Goal: Check status: Check status

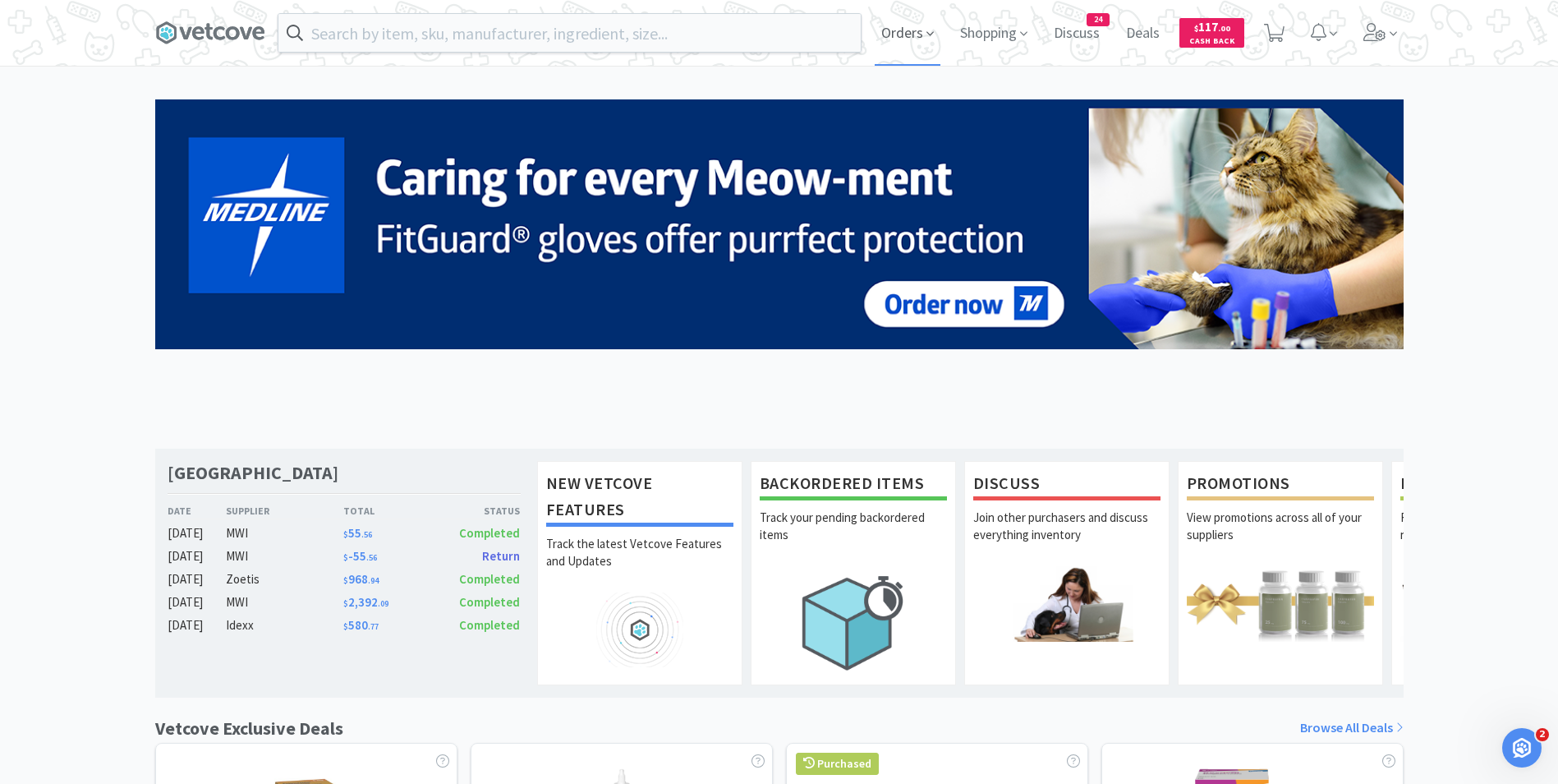
click at [888, 30] on span "Orders" at bounding box center [907, 33] width 65 height 65
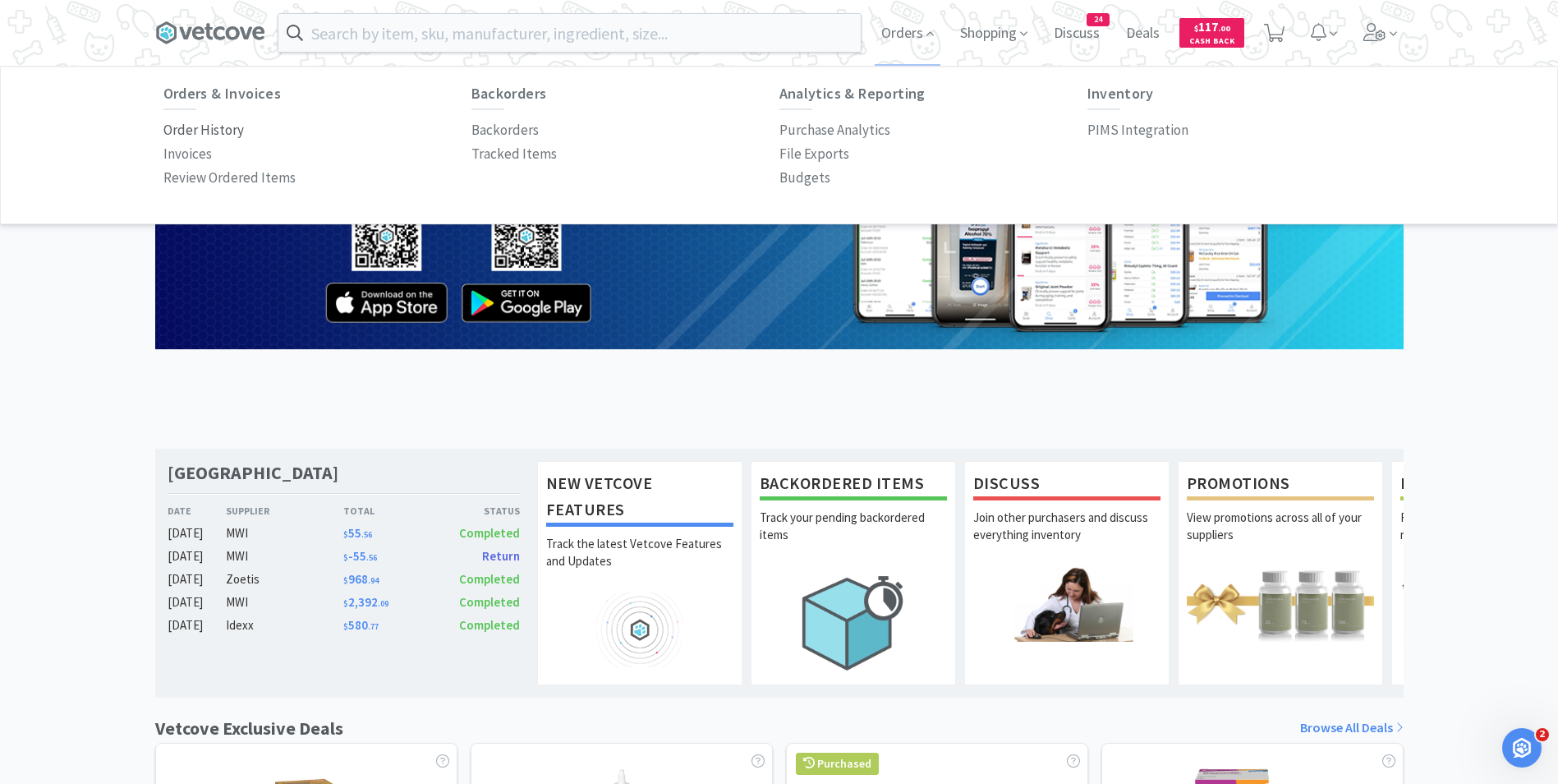
click at [208, 132] on p "Order History" at bounding box center [204, 130] width 80 height 22
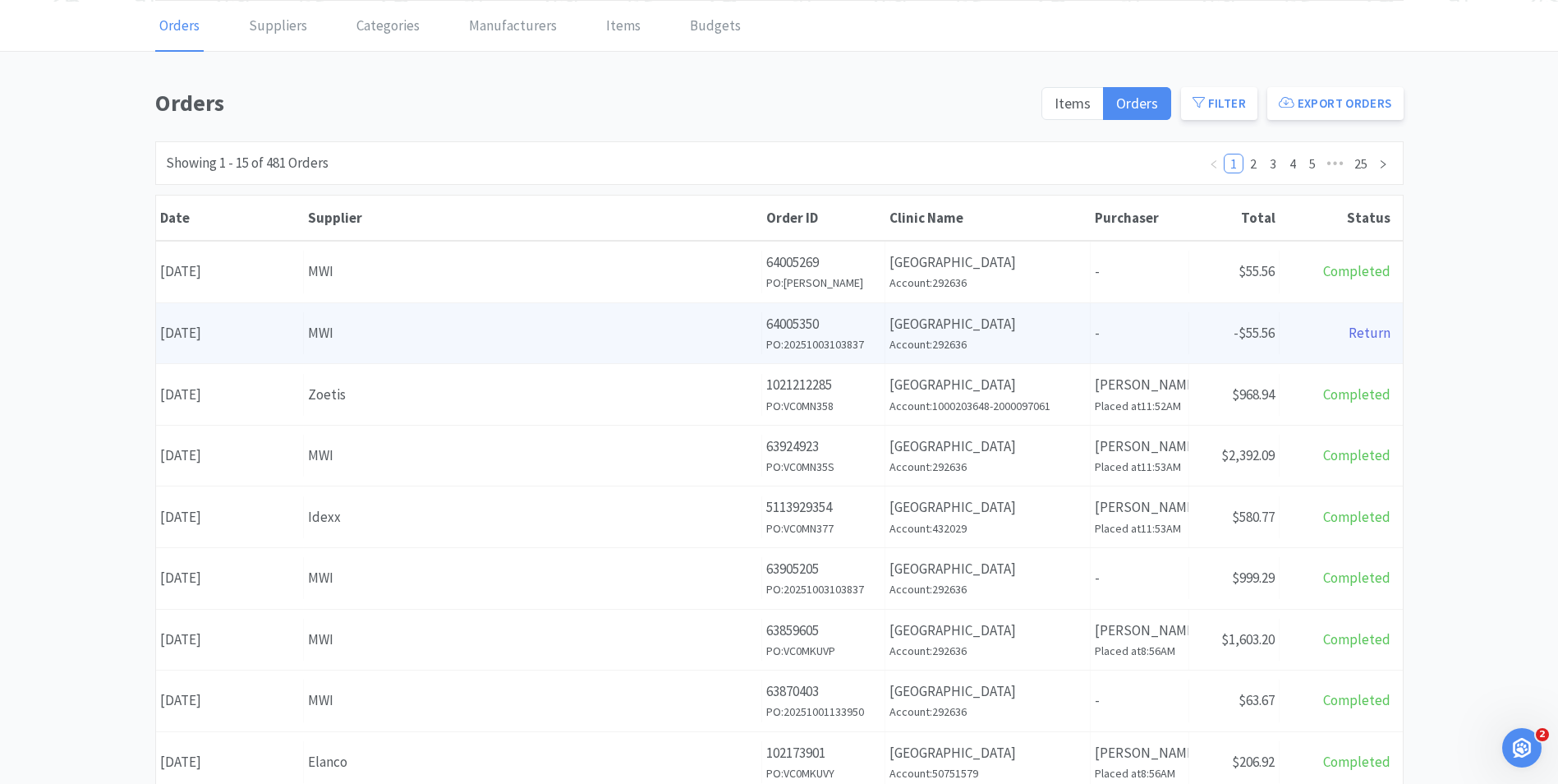
scroll to position [82, 0]
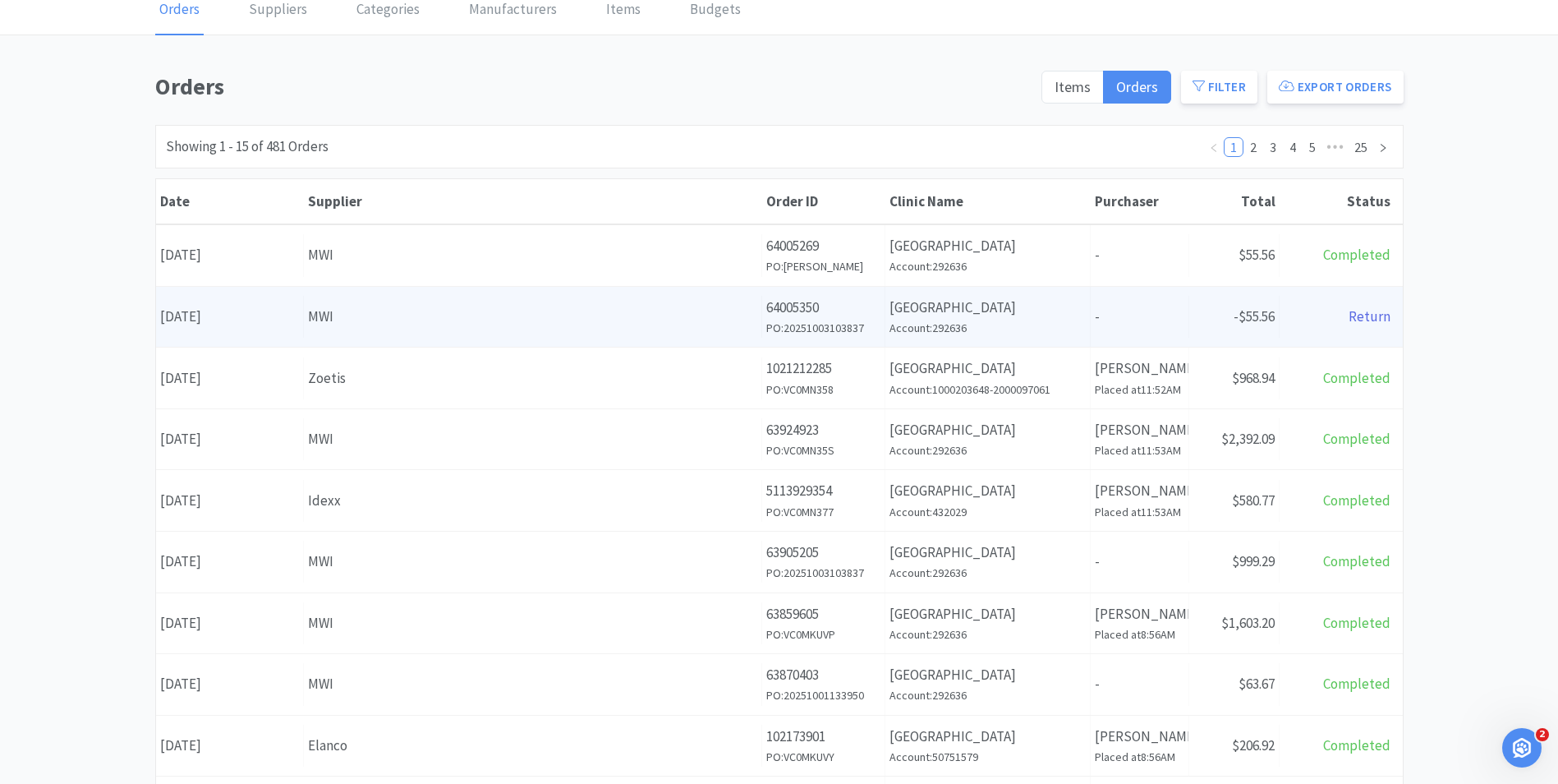
click at [392, 315] on div "MWI" at bounding box center [532, 316] width 449 height 22
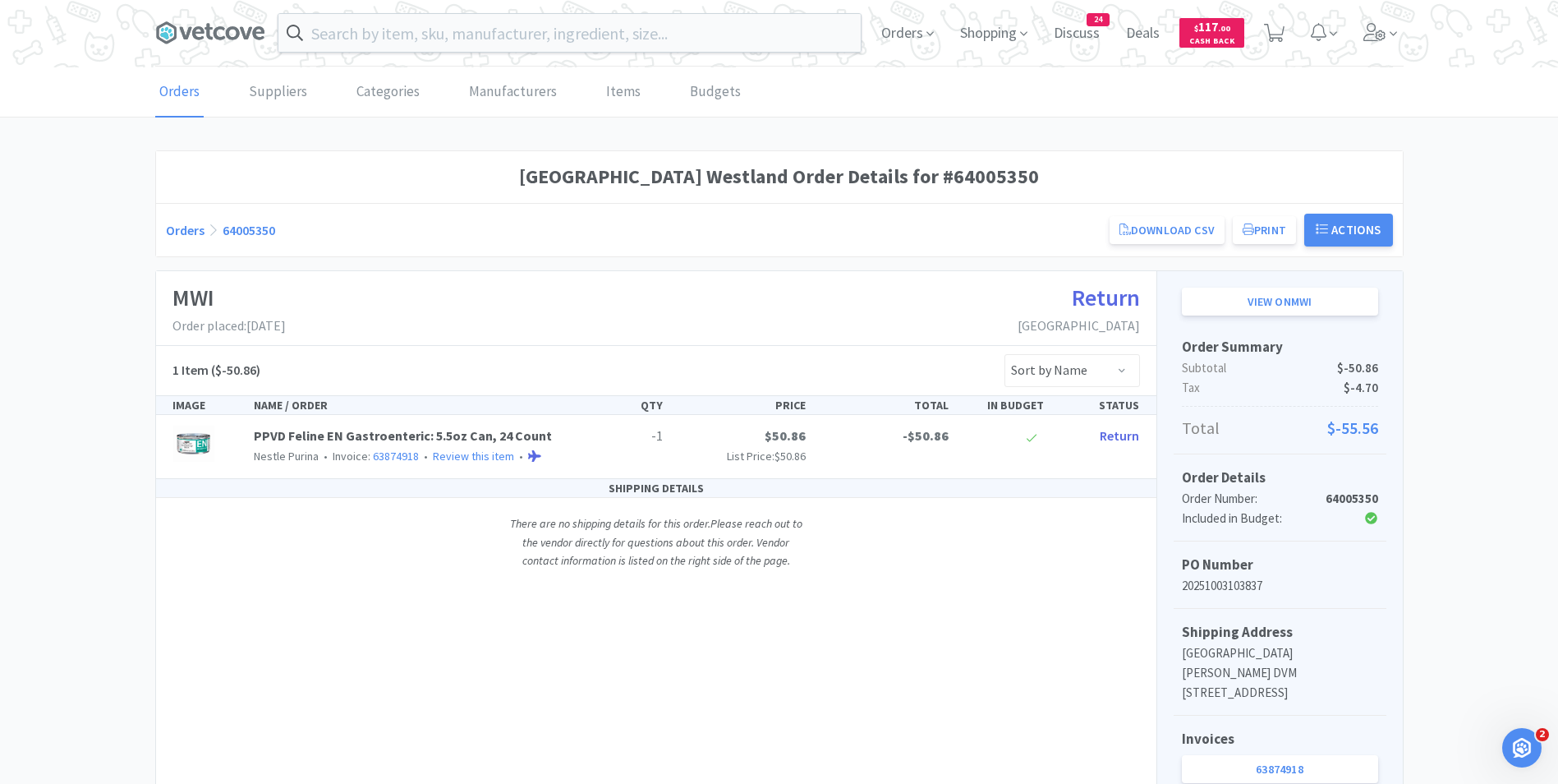
scroll to position [82, 0]
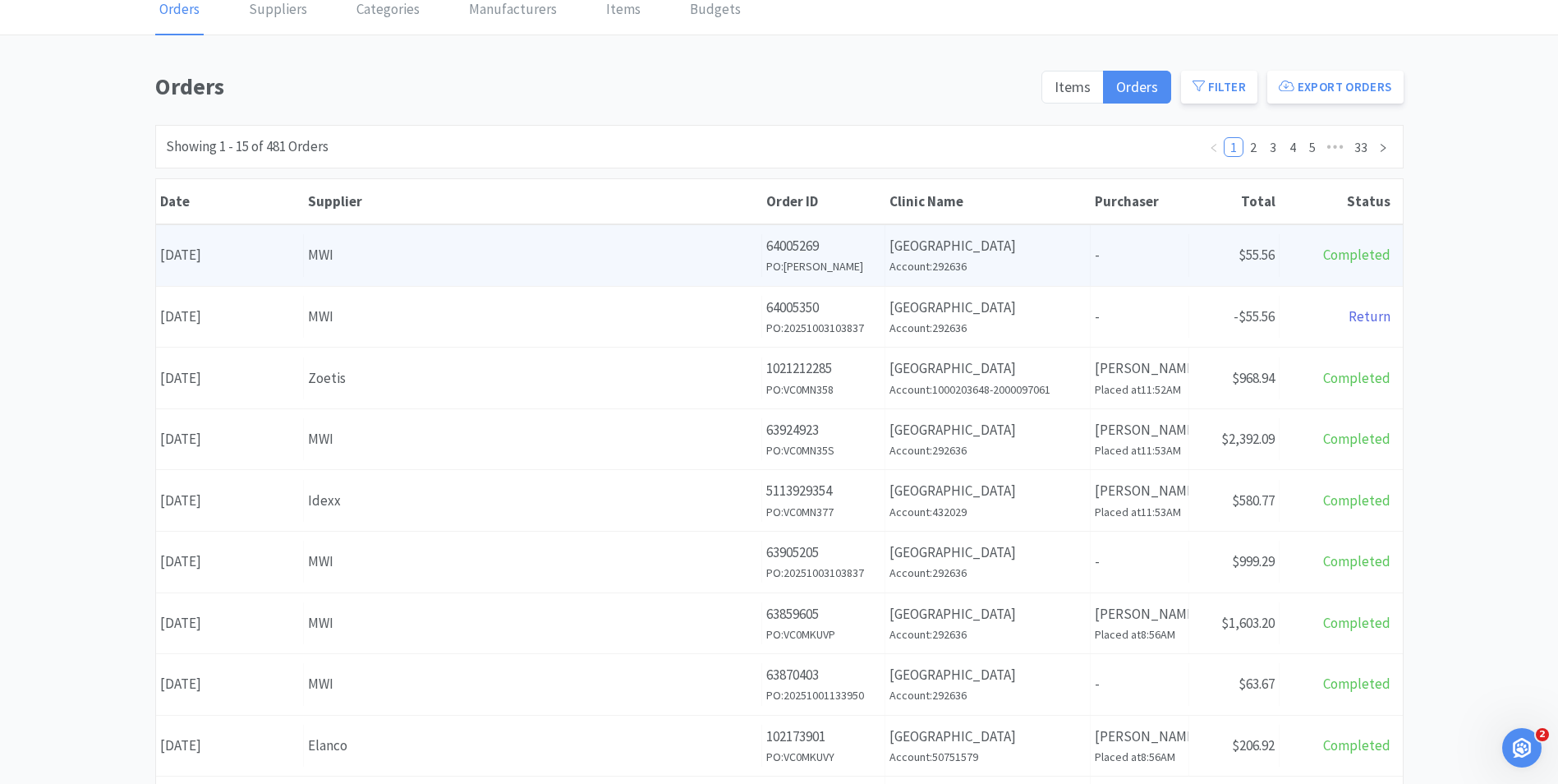
click at [402, 278] on div "Date [DATE] Supplier MWI Order ID 64005269 PO: [PERSON_NAME]- PURINA Clinic Nam…" at bounding box center [779, 255] width 1247 height 60
click at [310, 261] on div "MWI" at bounding box center [532, 255] width 449 height 22
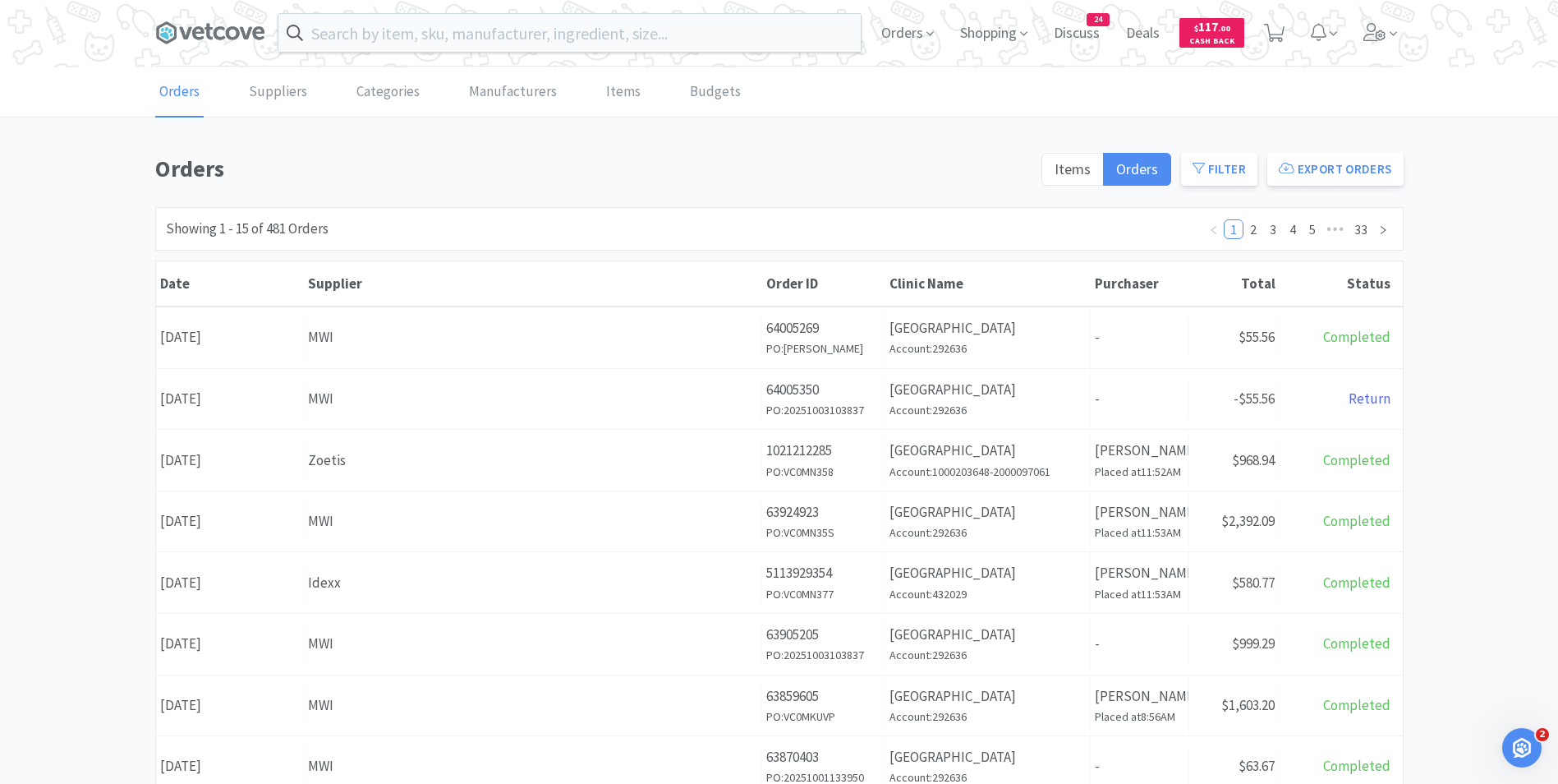
scroll to position [82, 0]
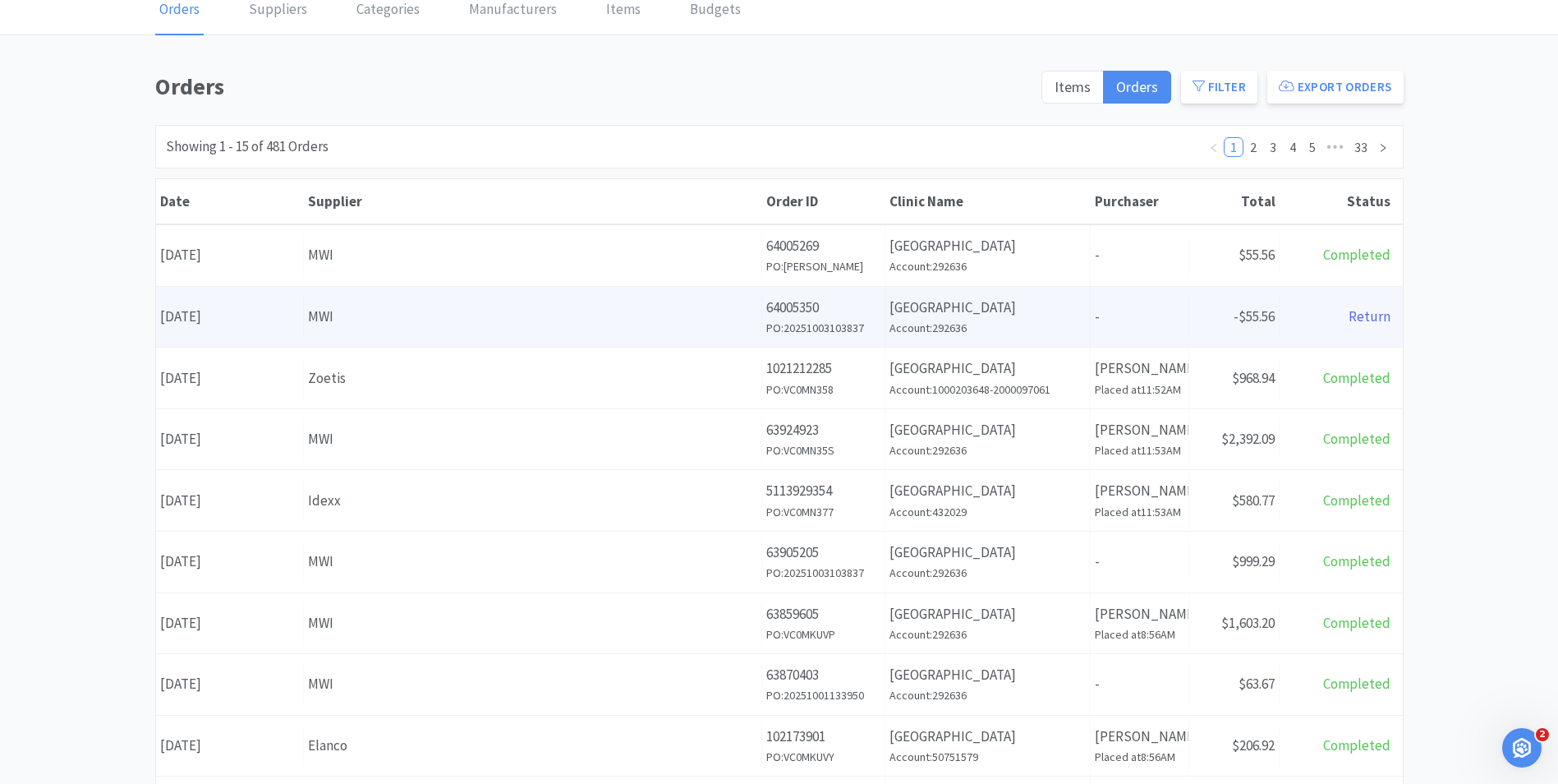
click at [291, 331] on div "Date [DATE]" at bounding box center [230, 317] width 148 height 42
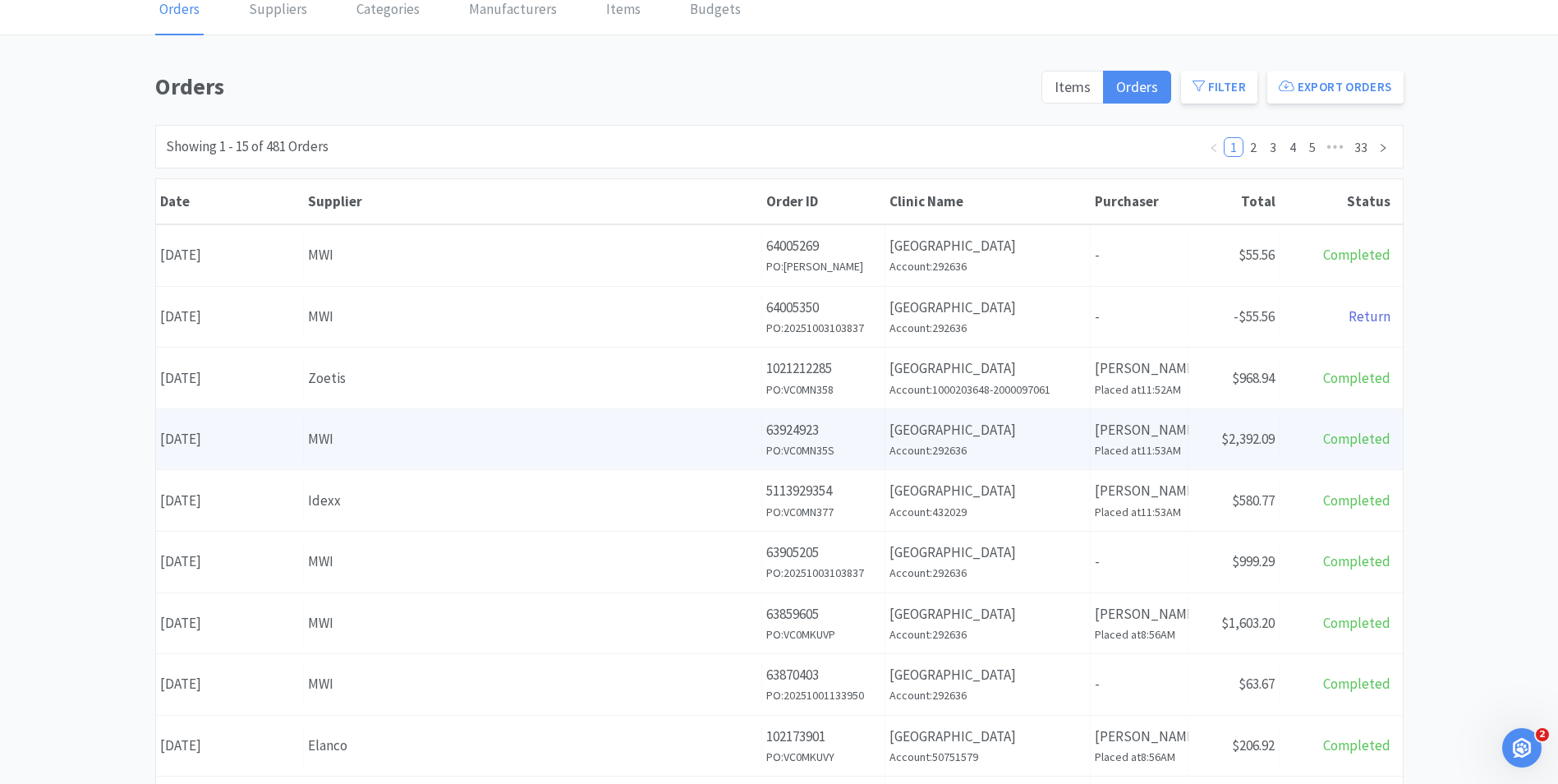
click at [359, 447] on div "MWI" at bounding box center [532, 439] width 449 height 22
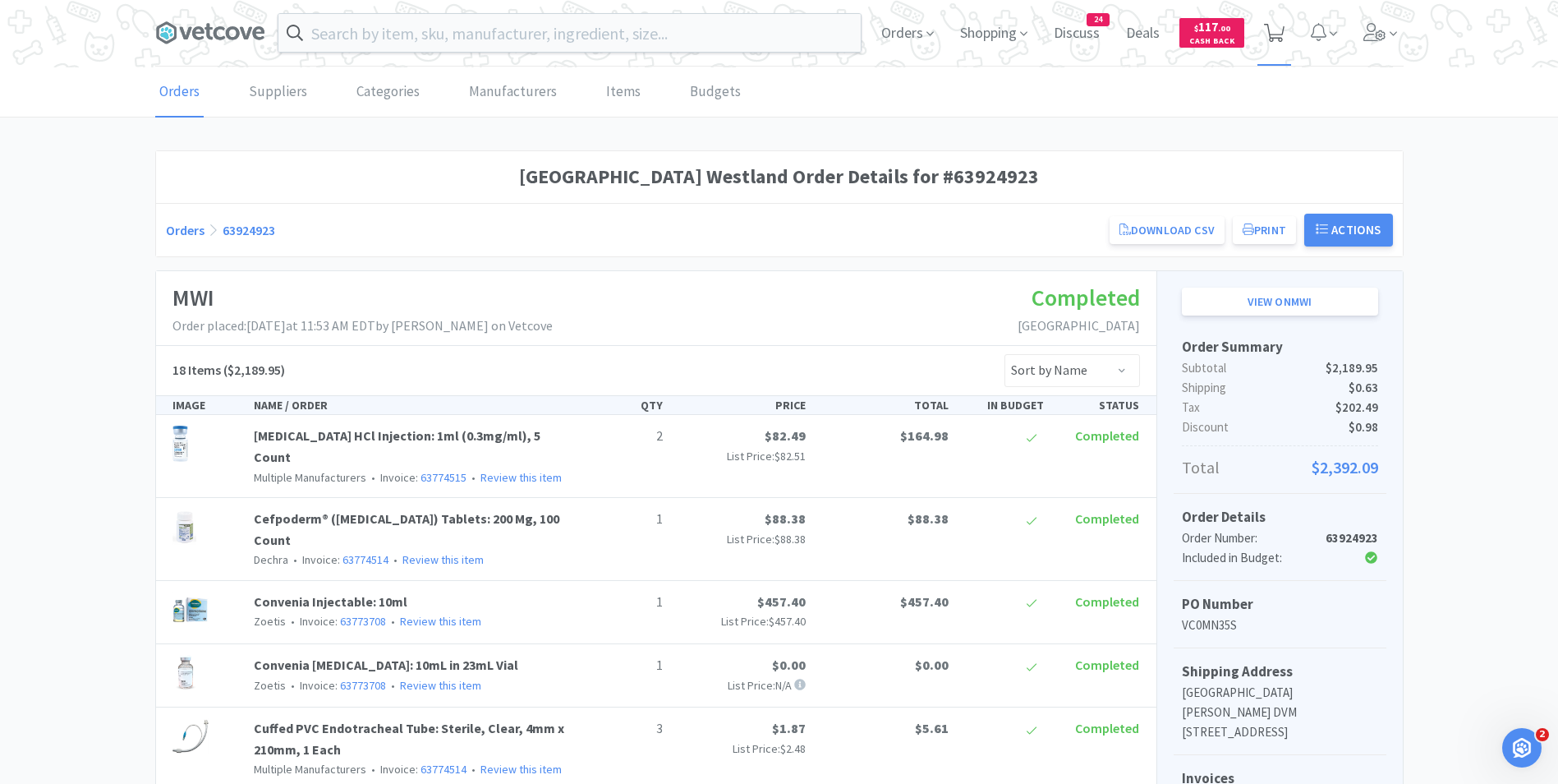
click at [1280, 32] on icon at bounding box center [1275, 33] width 20 height 18
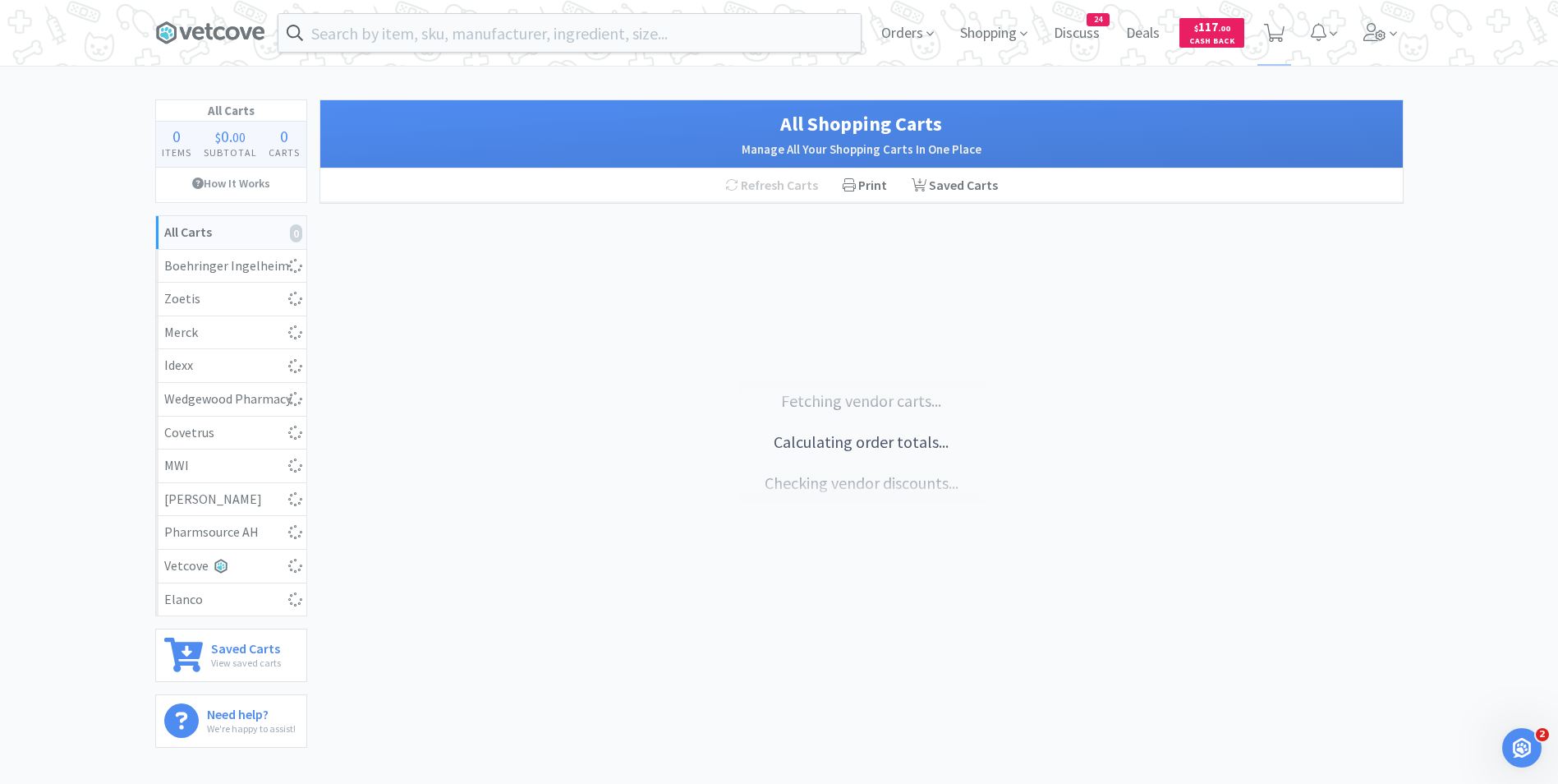
select select "10"
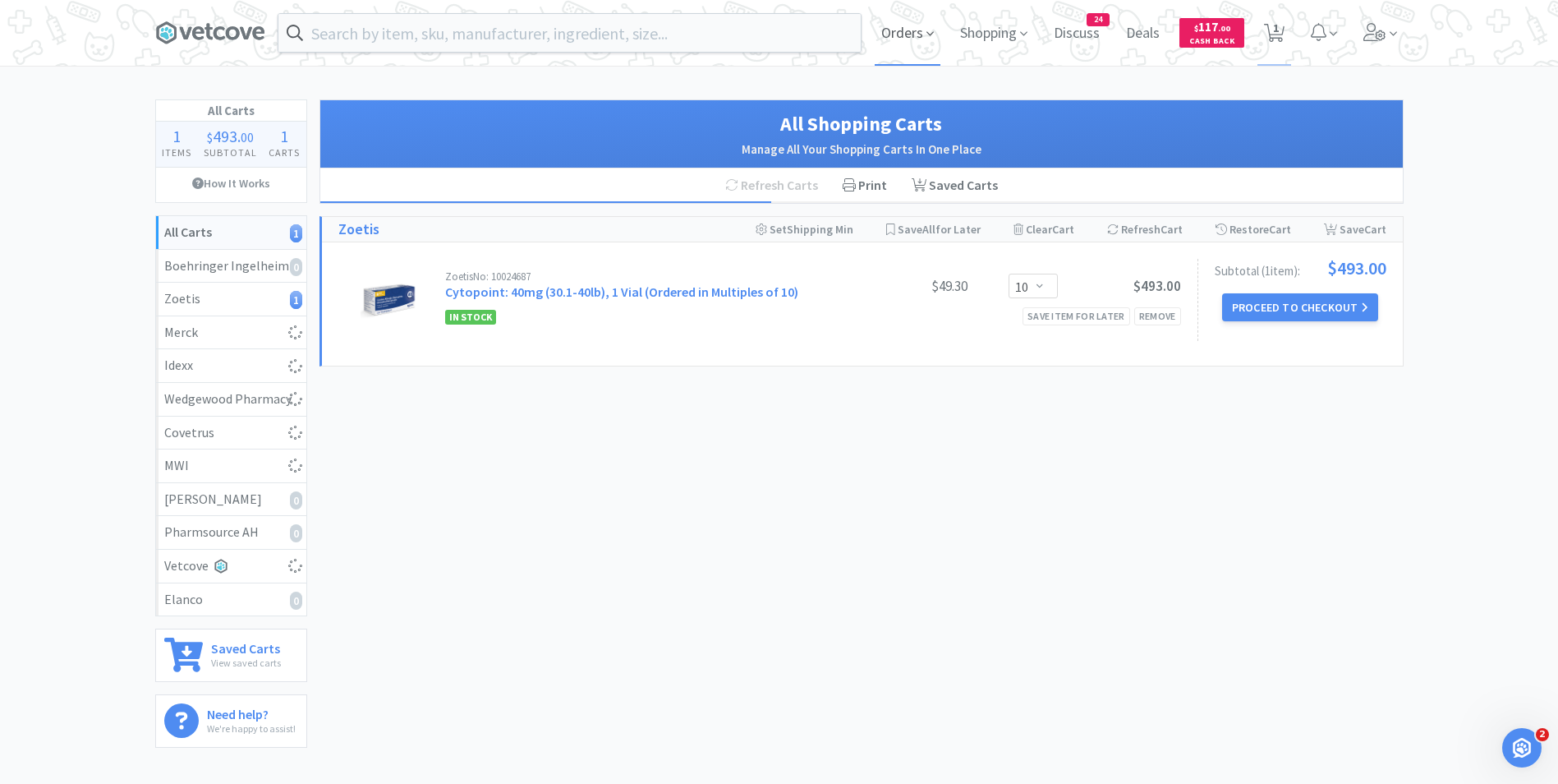
select select "3"
select select "1"
select select "4"
select select "1"
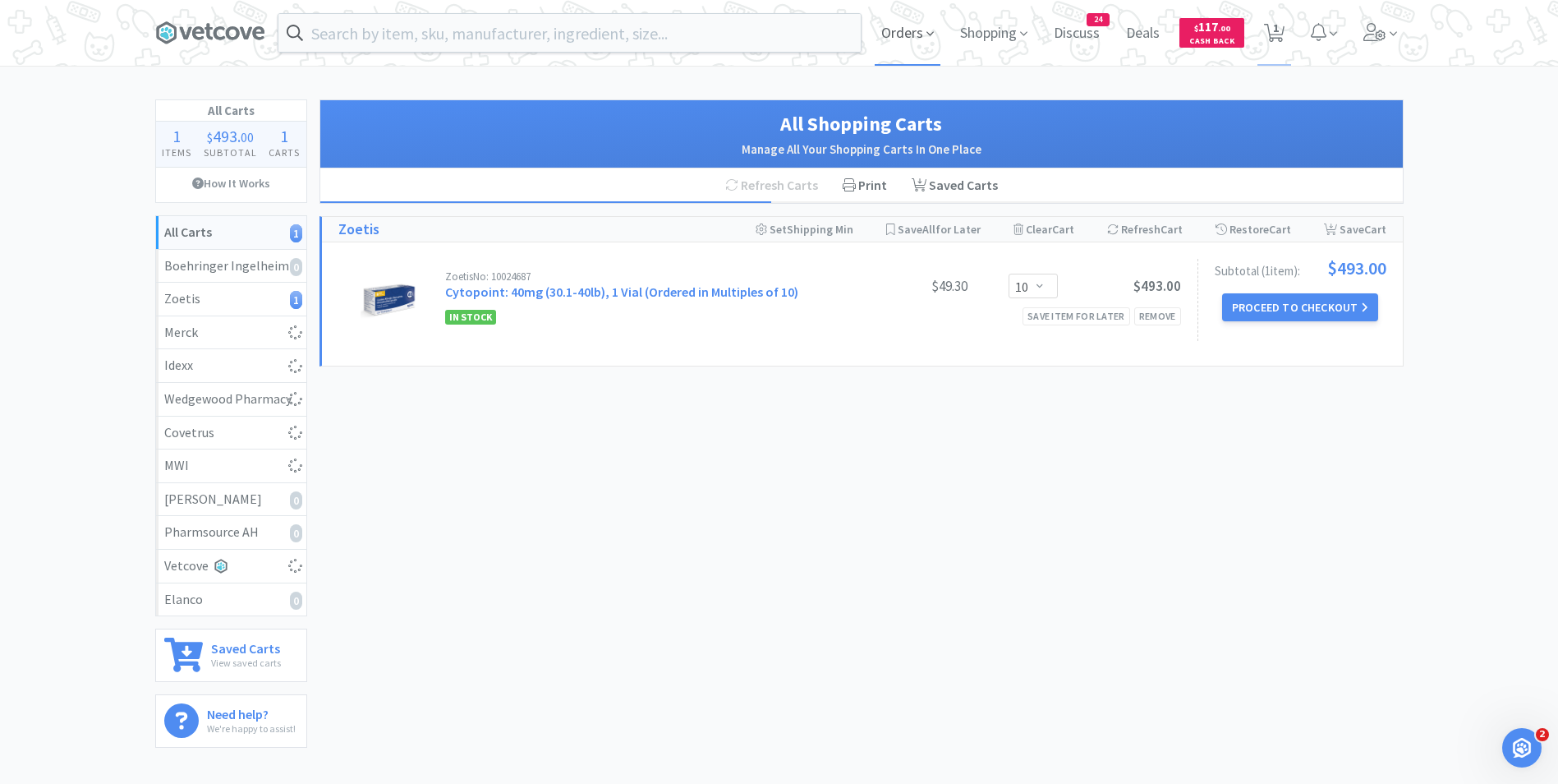
select select "1"
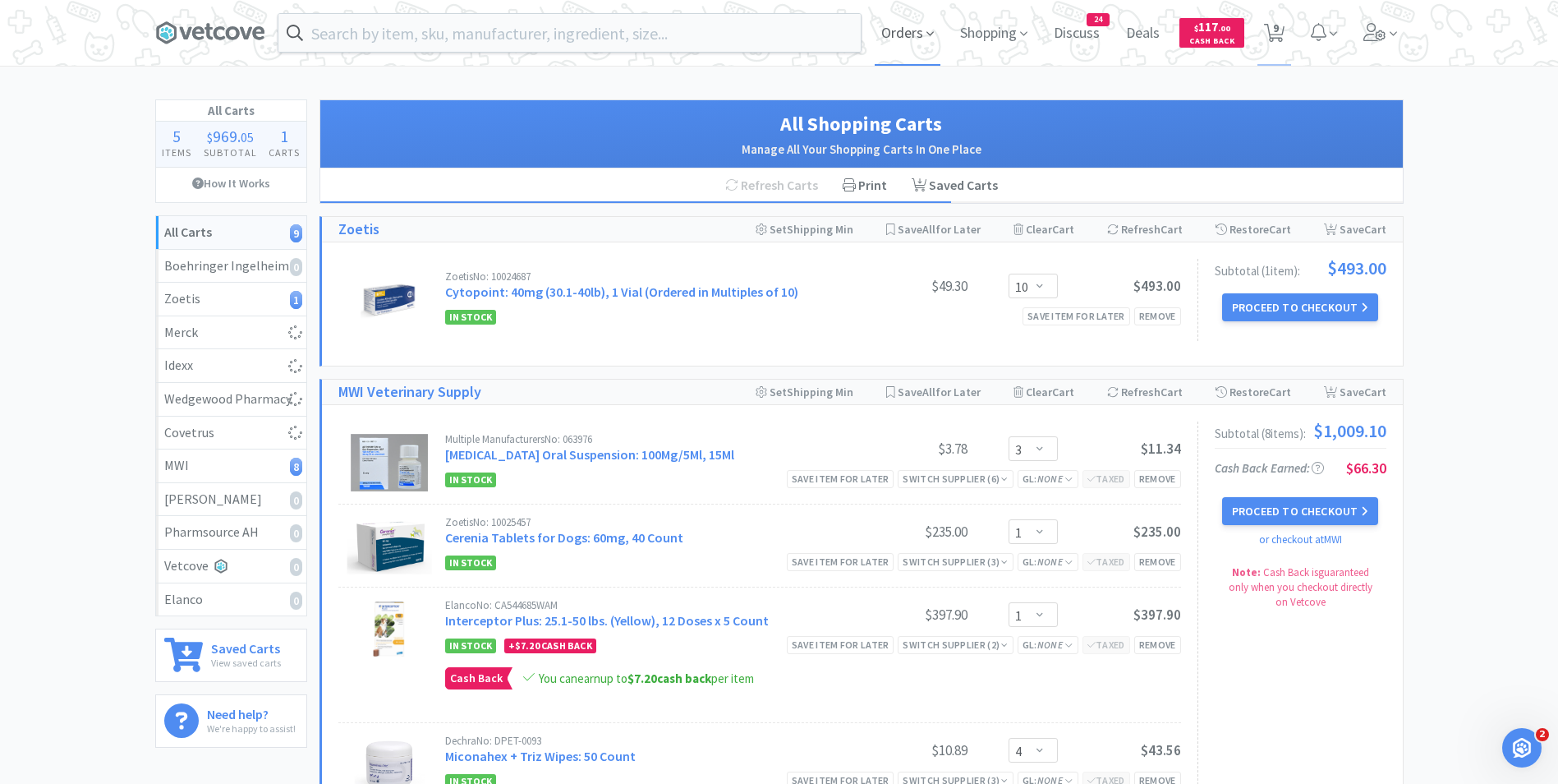
click at [911, 39] on span "Orders" at bounding box center [907, 33] width 65 height 65
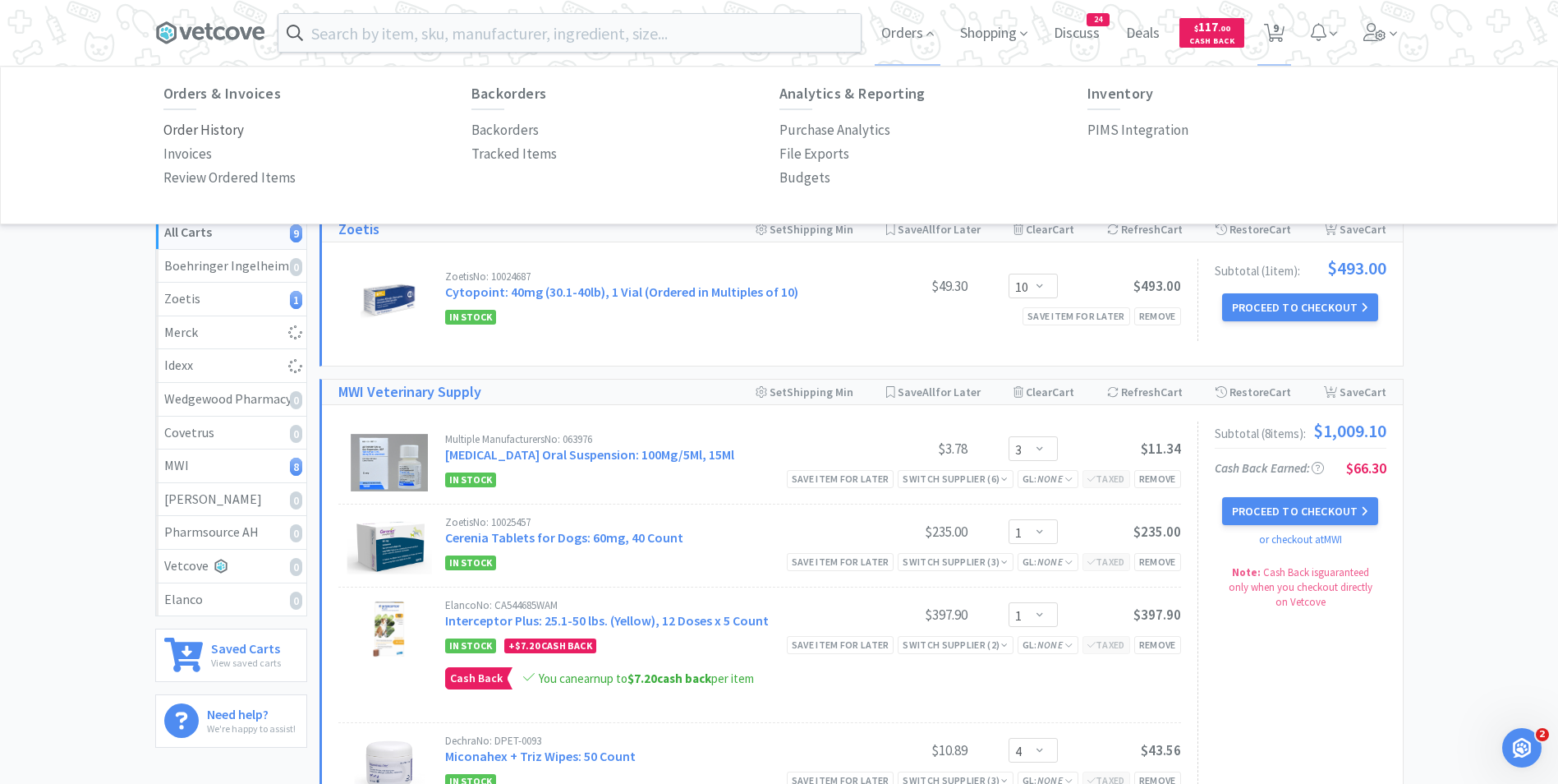
click at [222, 130] on p "Order History" at bounding box center [204, 130] width 80 height 22
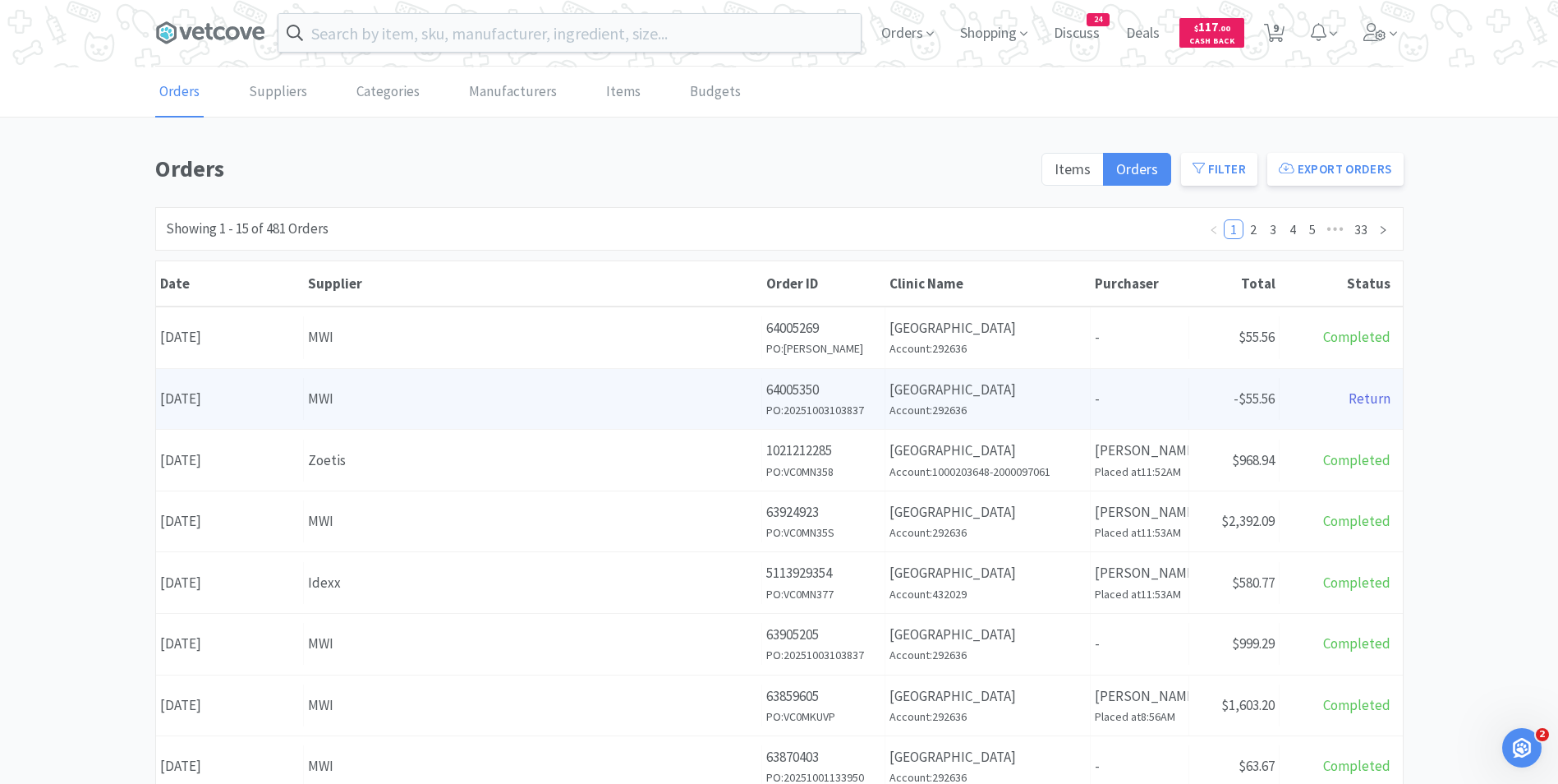
click at [408, 420] on div "Supplier MWI" at bounding box center [532, 399] width 459 height 42
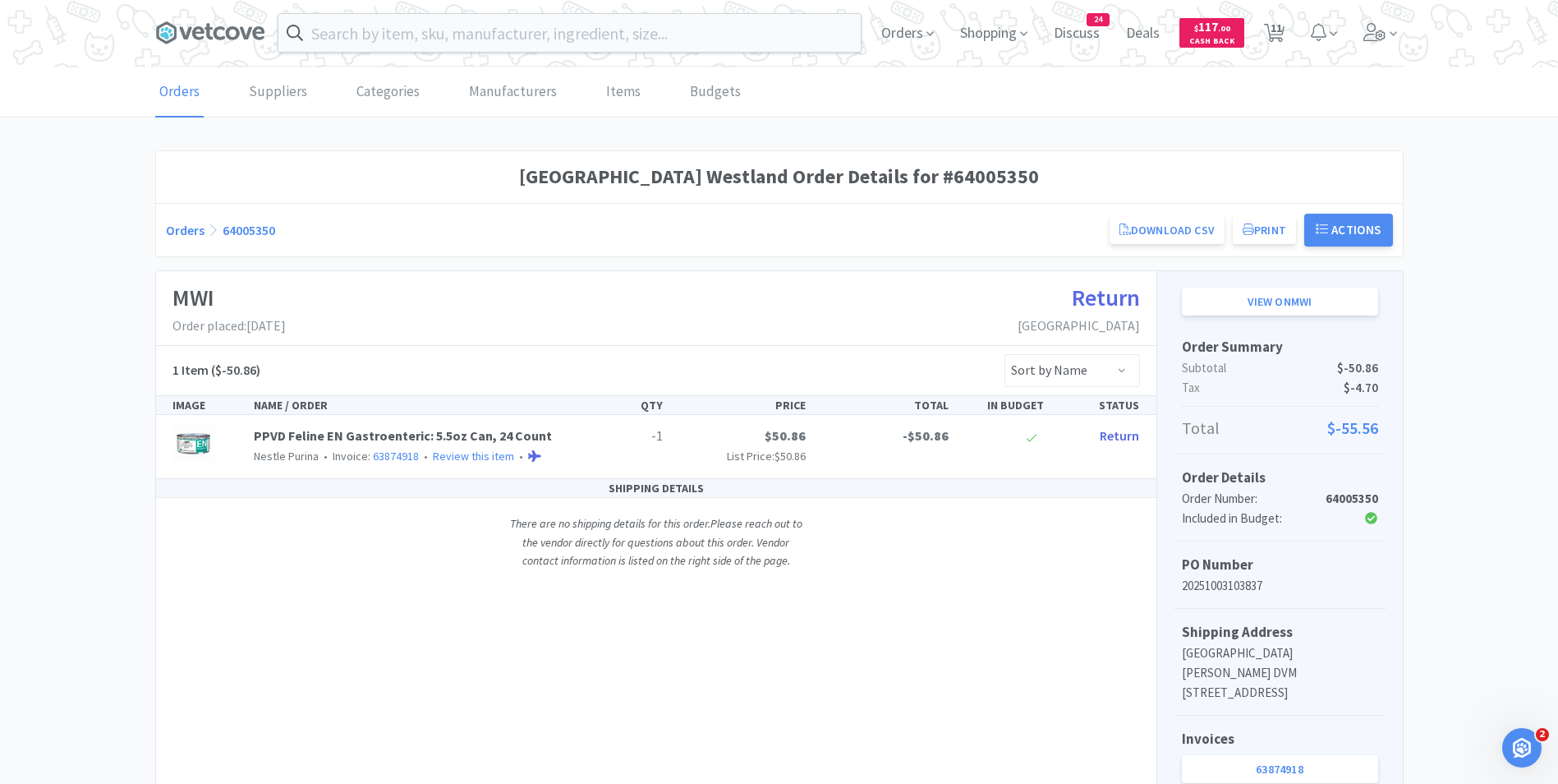
click at [181, 97] on link "Orders" at bounding box center [179, 92] width 49 height 50
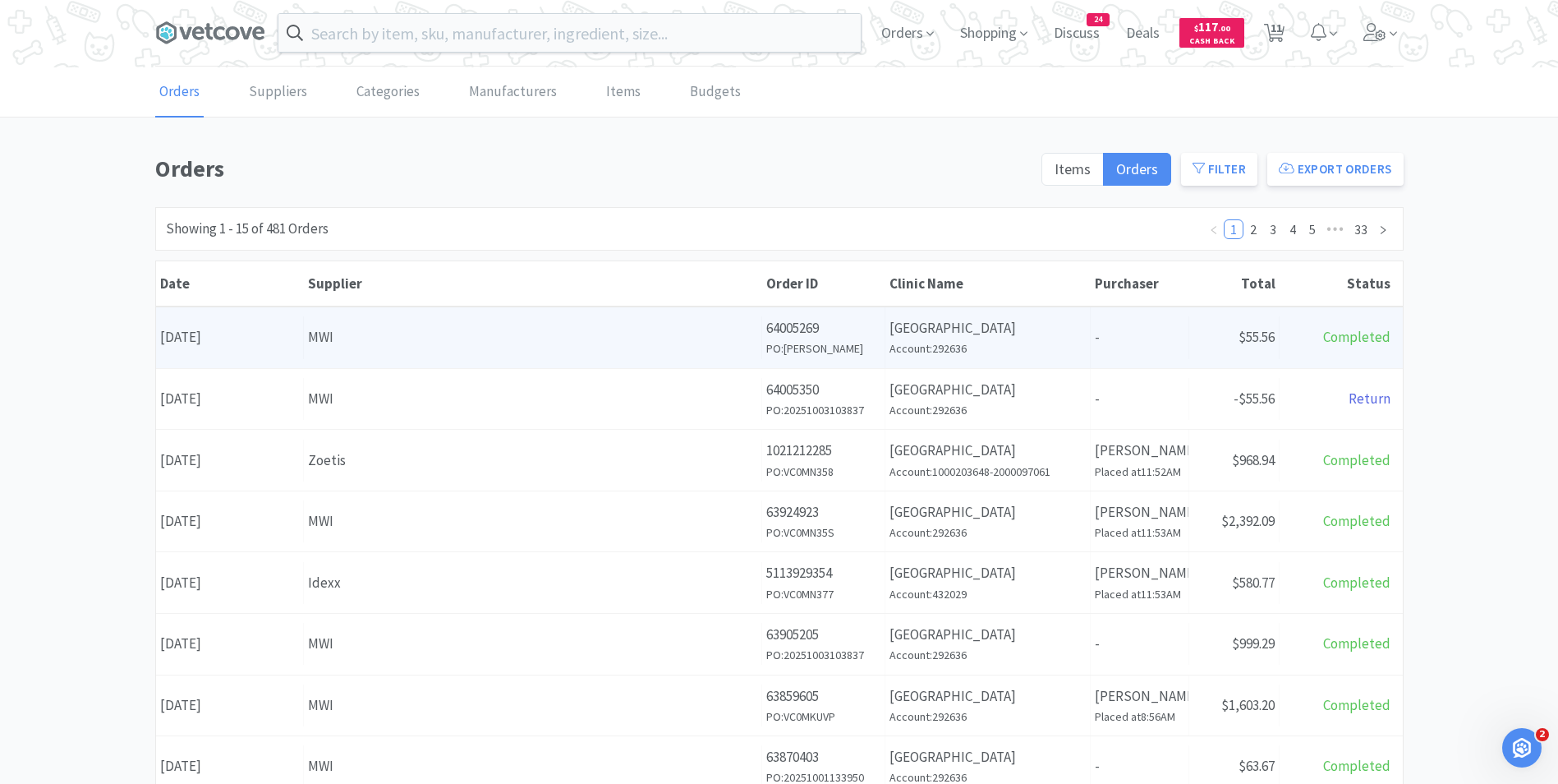
click at [229, 341] on div "Date [DATE]" at bounding box center [230, 337] width 148 height 42
